Goal: Information Seeking & Learning: Stay updated

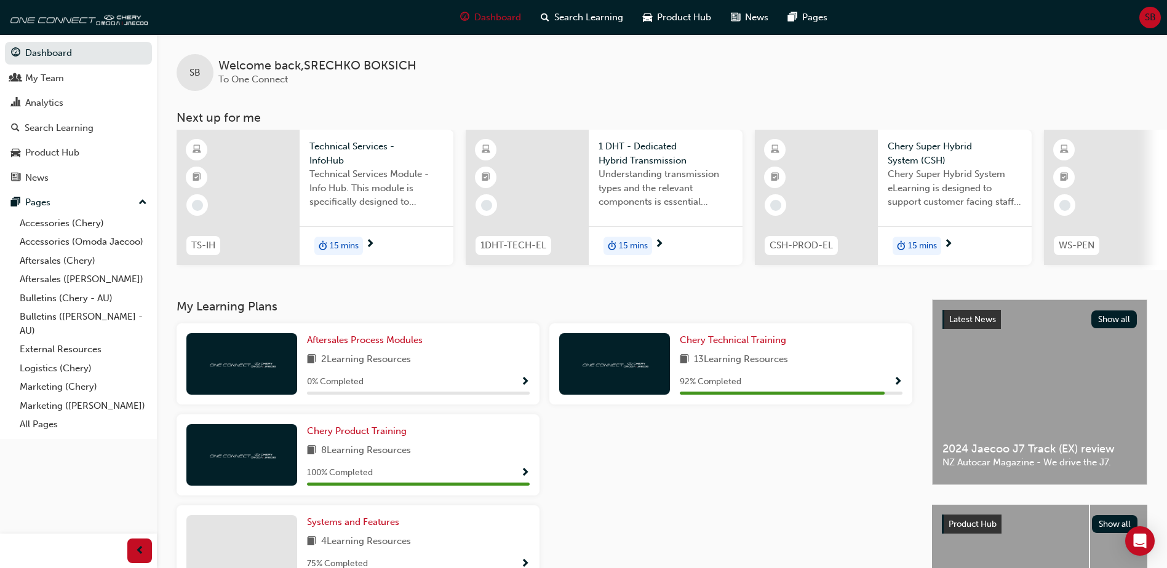
click at [694, 487] on div at bounding box center [730, 459] width 373 height 91
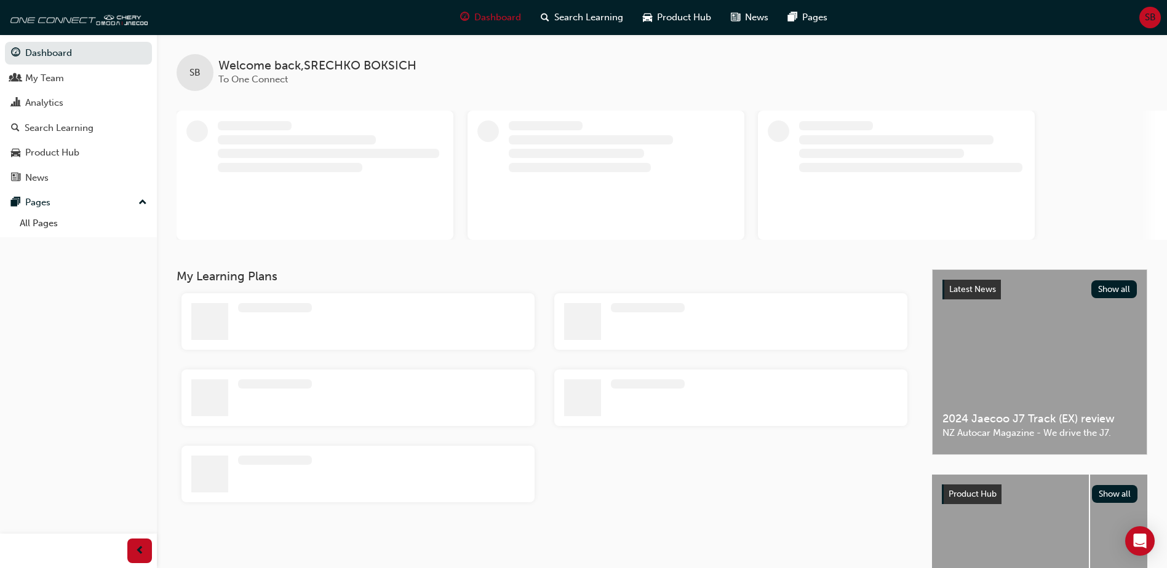
click at [356, 138] on div at bounding box center [297, 139] width 158 height 9
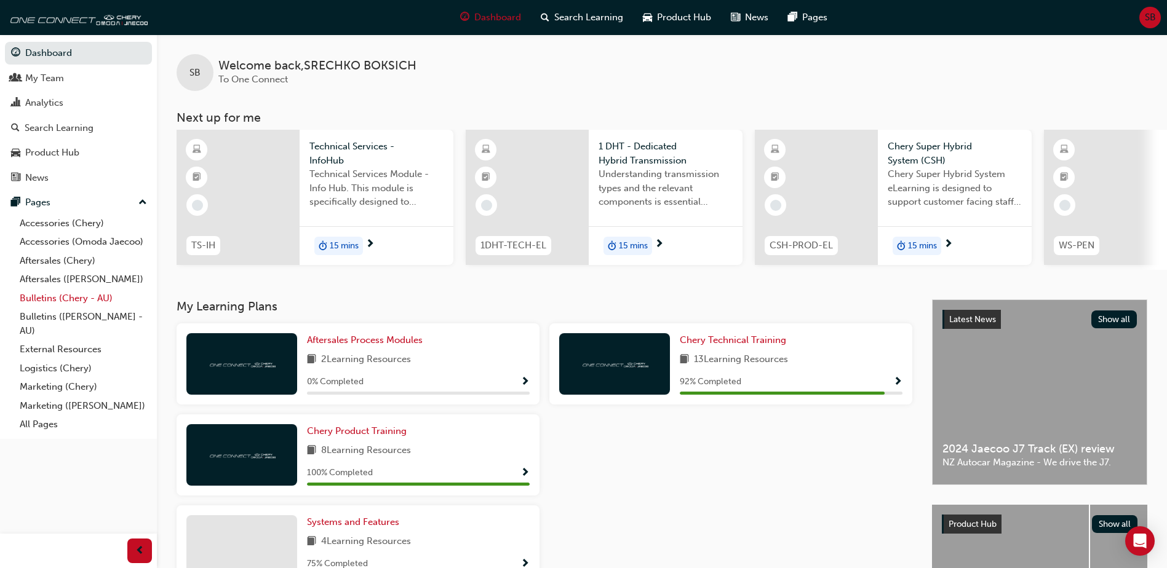
click at [64, 298] on link "Bulletins (Chery - AU)" at bounding box center [83, 298] width 137 height 19
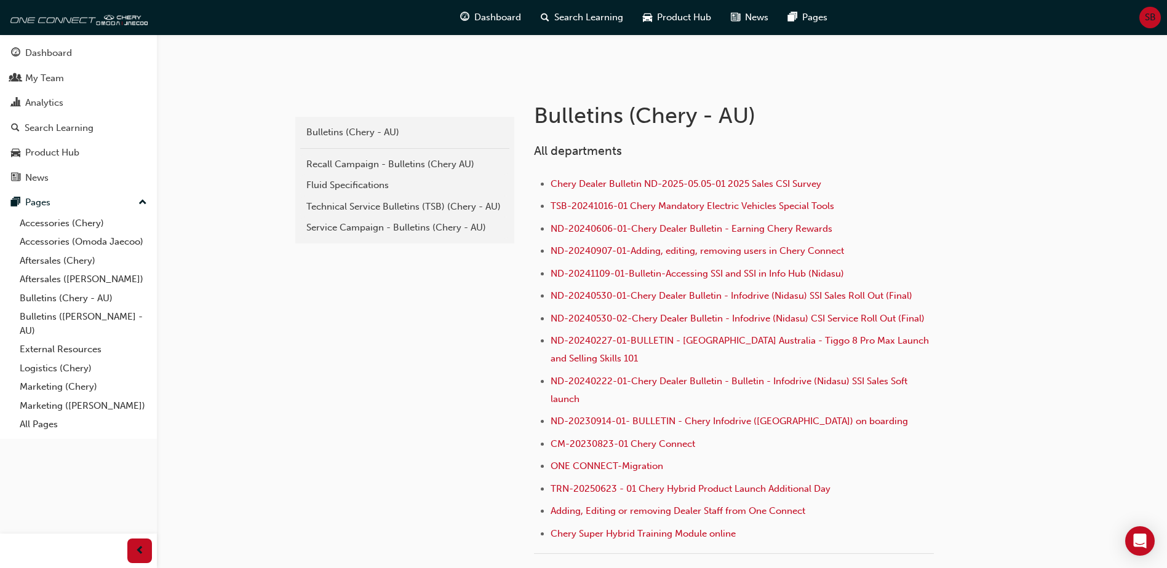
scroll to position [261, 0]
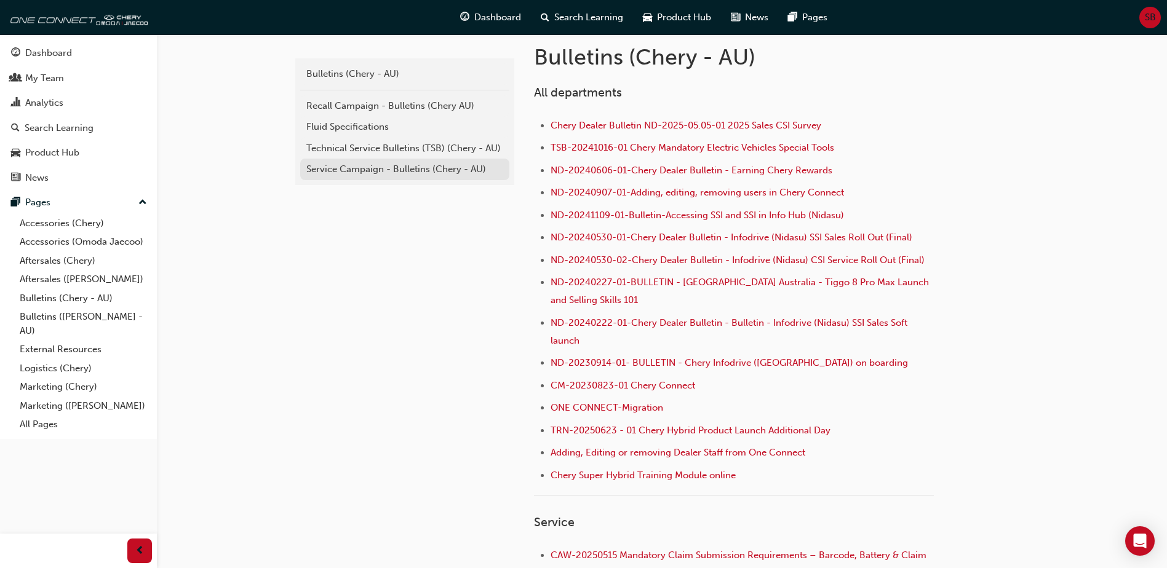
click at [377, 171] on div "Service Campaign - Bulletins (Chery - AU)" at bounding box center [404, 169] width 197 height 14
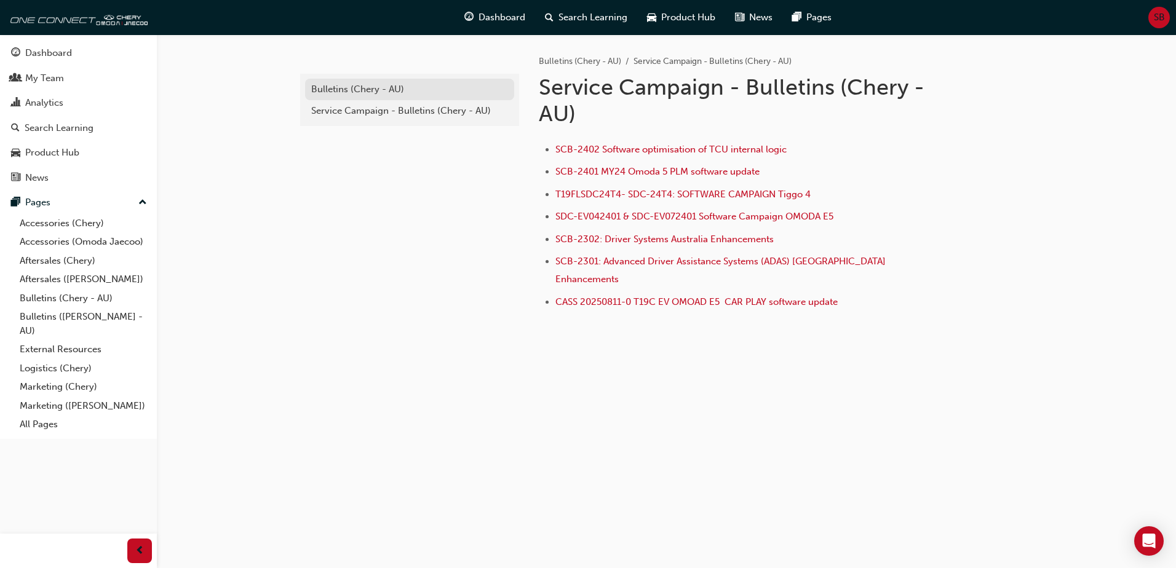
click at [371, 91] on div "Bulletins (Chery - AU)" at bounding box center [409, 89] width 197 height 14
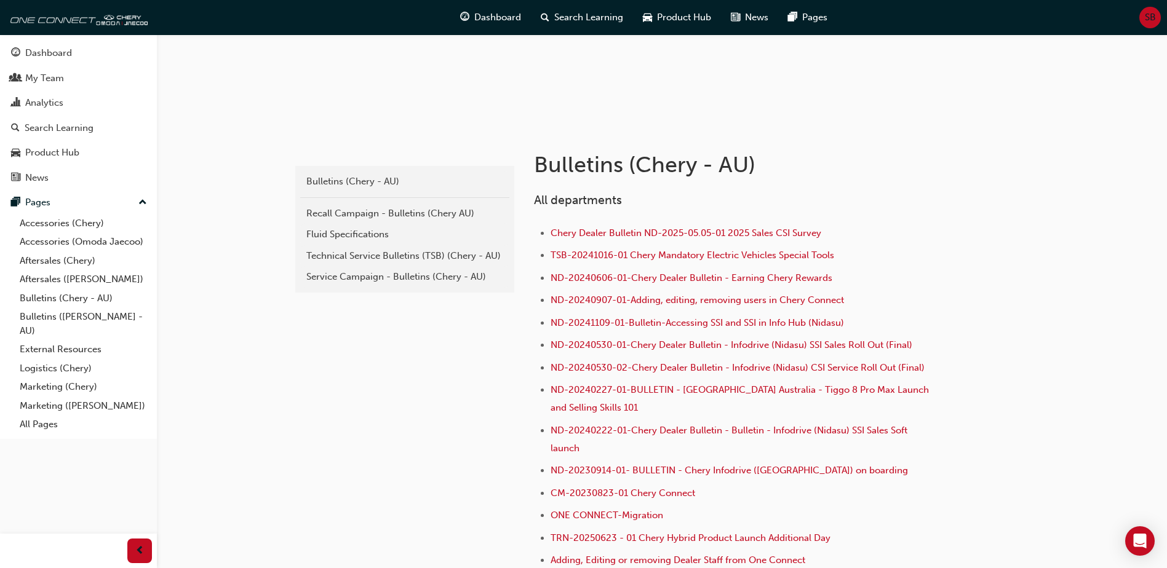
scroll to position [138, 0]
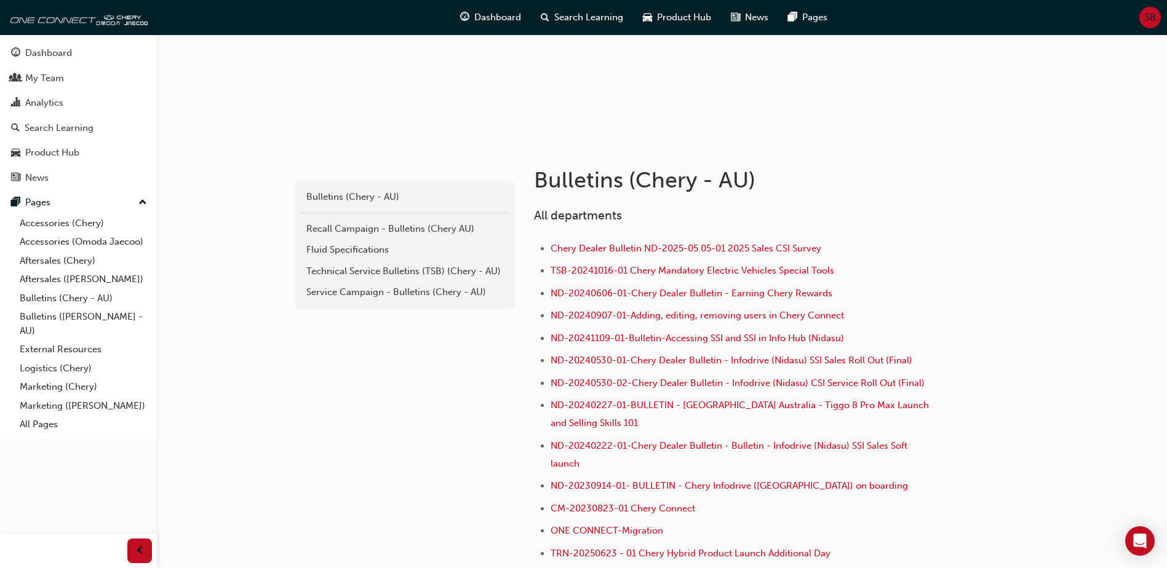
click at [354, 230] on div "Recall Campaign - Bulletins (Chery AU)" at bounding box center [404, 229] width 197 height 14
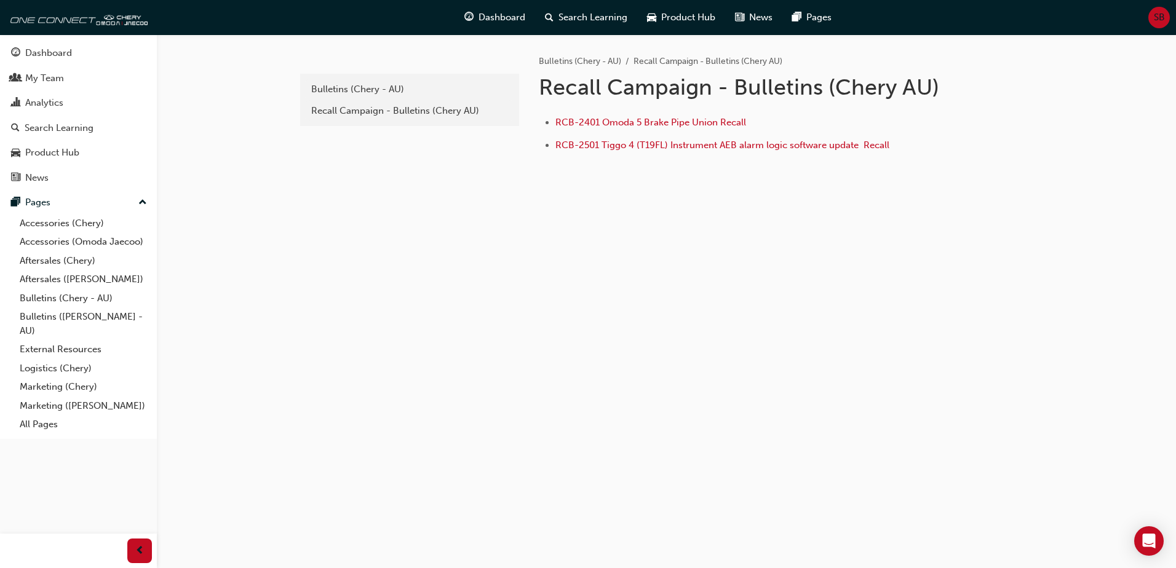
click at [412, 232] on div "1e7b06ea-b0c7-4147-b564-abc51d7f1ba4 Bulletins (Chery - AU) Recall Campaign - B…" at bounding box center [667, 138] width 738 height 209
click at [327, 209] on div "1e7b06ea-b0c7-4147-b564-abc51d7f1ba4 Bulletins (Chery - AU) Recall Campaign - B…" at bounding box center [667, 138] width 738 height 209
click at [350, 113] on div "Recall Campaign - Bulletins (Chery AU)" at bounding box center [409, 111] width 197 height 14
click at [346, 111] on div "Recall Campaign - Bulletins (Chery AU)" at bounding box center [409, 111] width 197 height 14
click at [370, 109] on div "Recall Campaign - Bulletins (Chery AU)" at bounding box center [409, 111] width 197 height 14
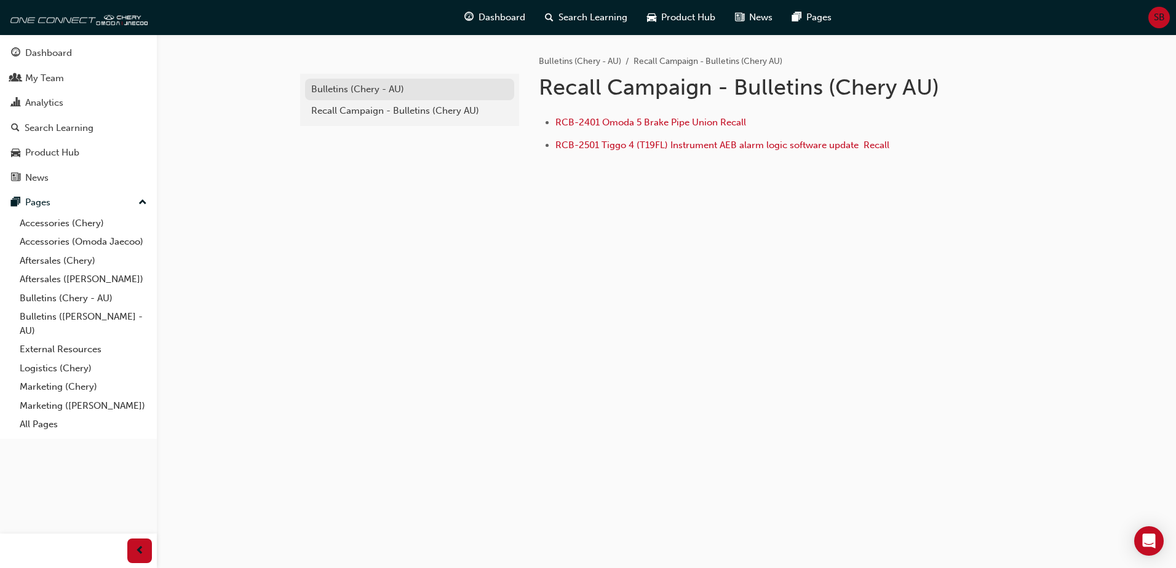
click at [363, 90] on div "Bulletins (Chery - AU)" at bounding box center [409, 89] width 197 height 14
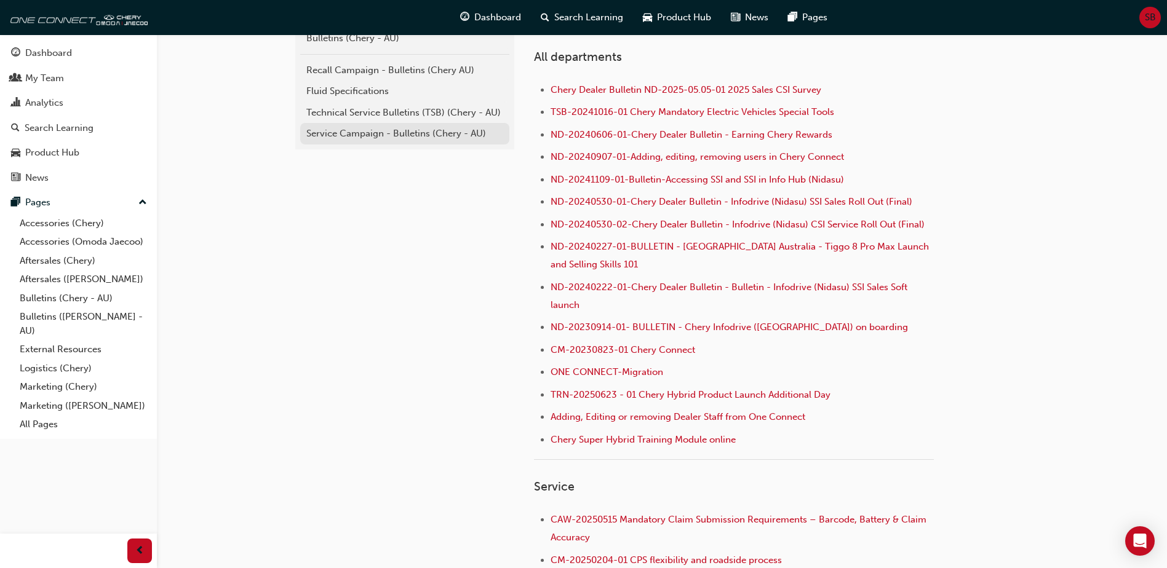
scroll to position [200, 0]
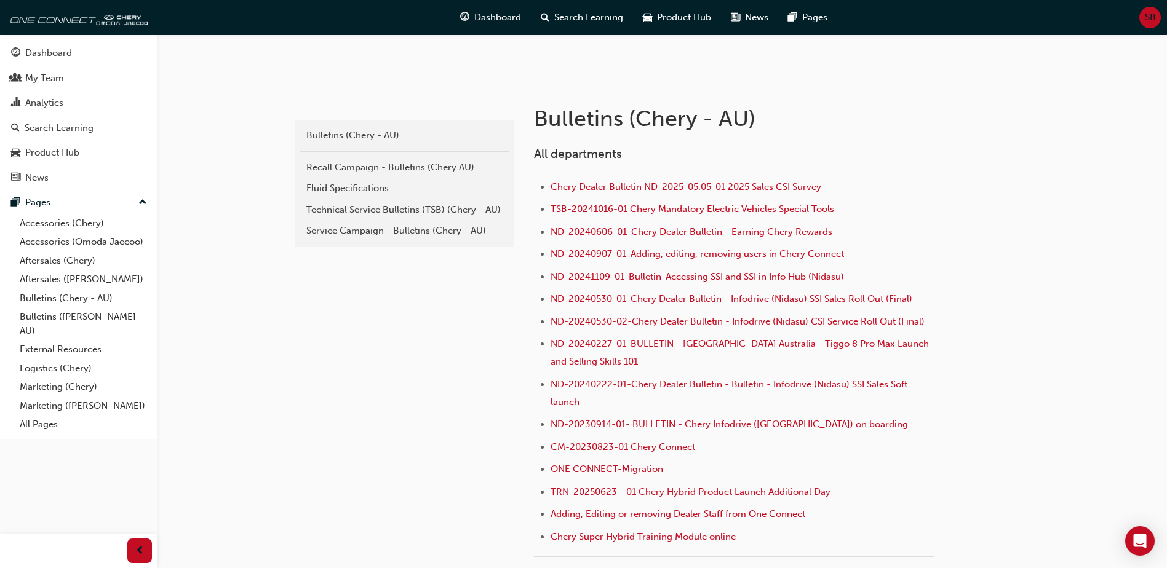
drag, startPoint x: 407, startPoint y: 324, endPoint x: 381, endPoint y: 166, distance: 160.1
click at [381, 166] on div "Recall Campaign - Bulletins (Chery AU)" at bounding box center [404, 168] width 197 height 14
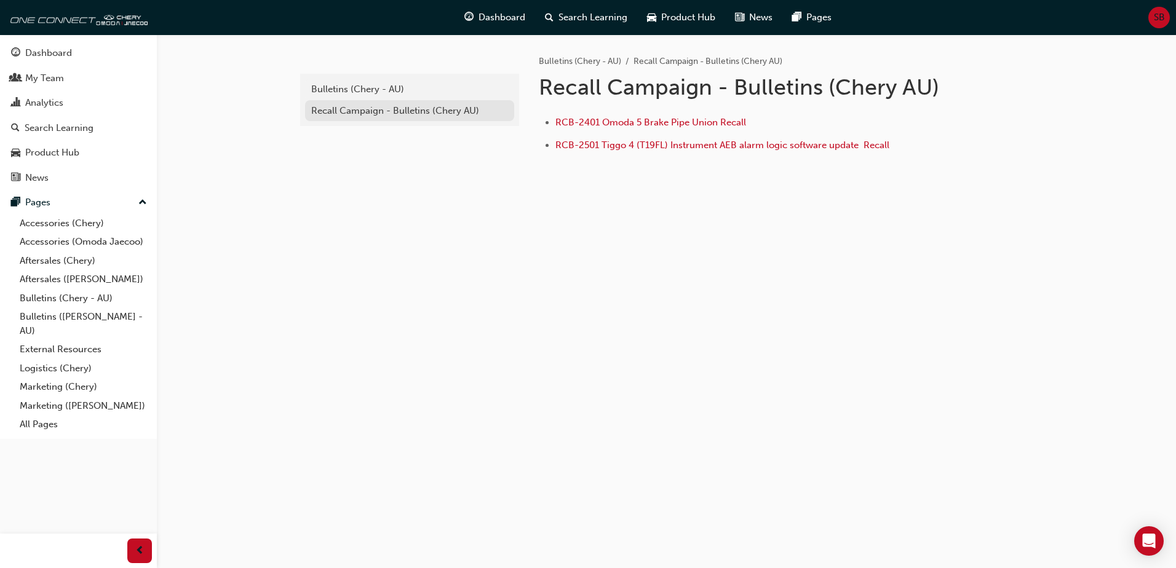
click at [365, 111] on div "Recall Campaign - Bulletins (Chery AU)" at bounding box center [409, 111] width 197 height 14
click at [368, 111] on div "Recall Campaign - Bulletins (Chery AU)" at bounding box center [409, 111] width 197 height 14
click at [368, 89] on div "Bulletins (Chery - AU)" at bounding box center [409, 89] width 197 height 14
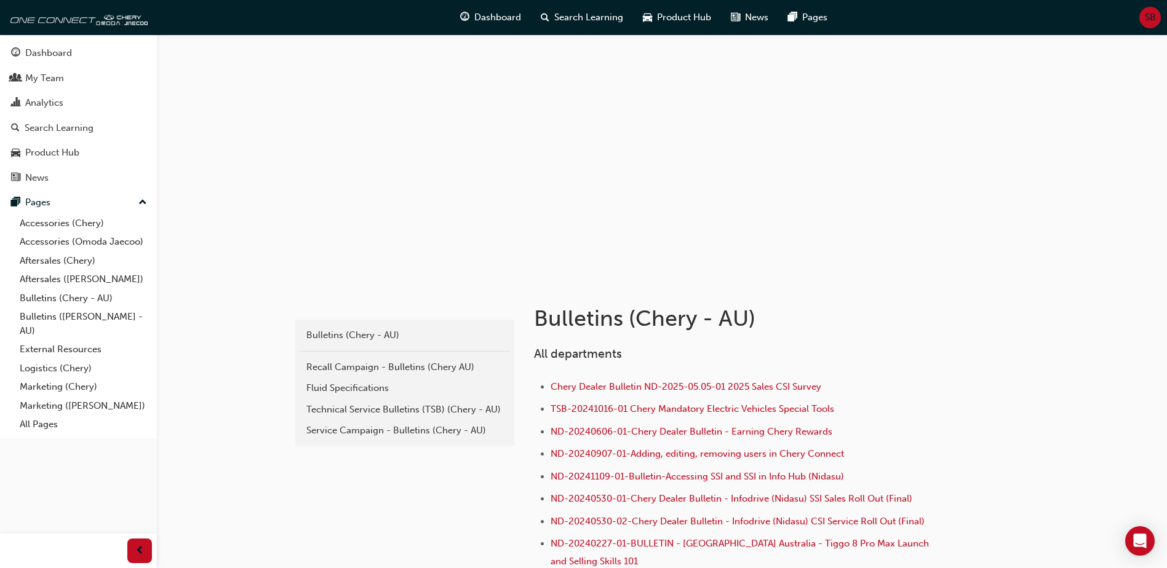
click at [900, 322] on h1 "Bulletins (Chery - AU)" at bounding box center [735, 318] width 403 height 27
click at [60, 295] on link "Bulletins (Chery - AU)" at bounding box center [83, 298] width 137 height 19
click at [83, 351] on link "External Resources" at bounding box center [83, 349] width 137 height 19
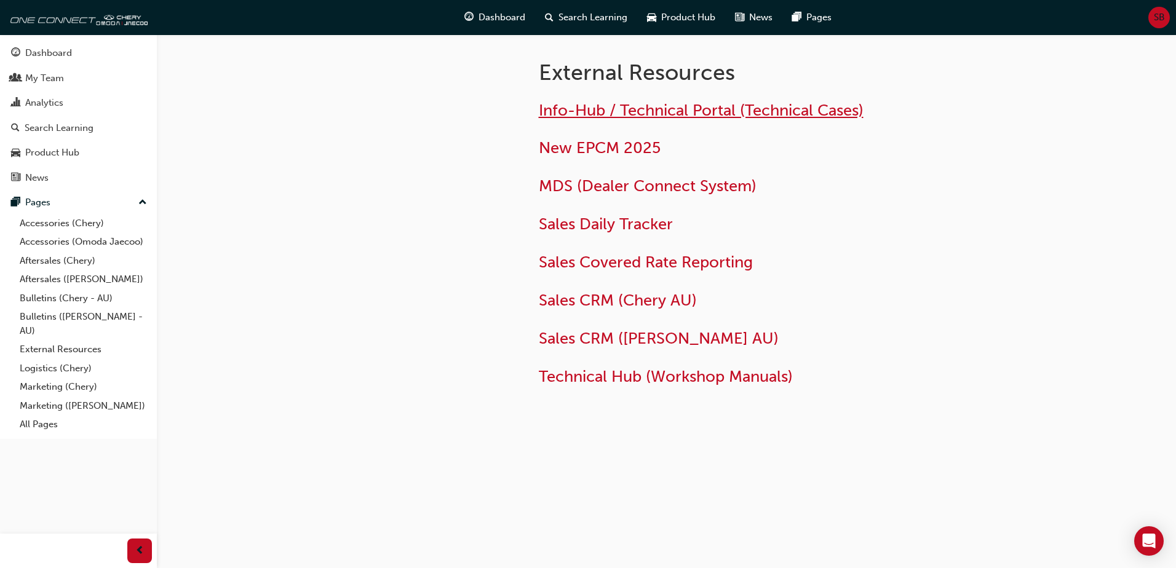
click at [660, 106] on span "Info-Hub / Technical Portal (Technical Cases)" at bounding box center [701, 110] width 325 height 19
